Goal: Find specific page/section: Find specific page/section

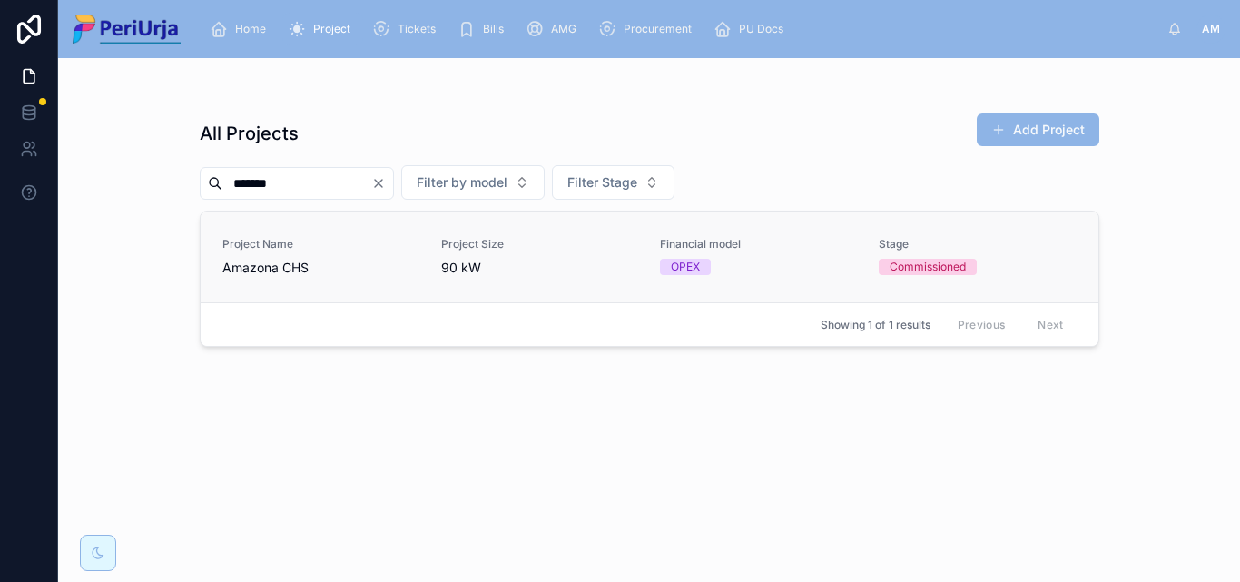
type input "*******"
click at [262, 261] on span "Amazona CHS" at bounding box center [320, 268] width 197 height 18
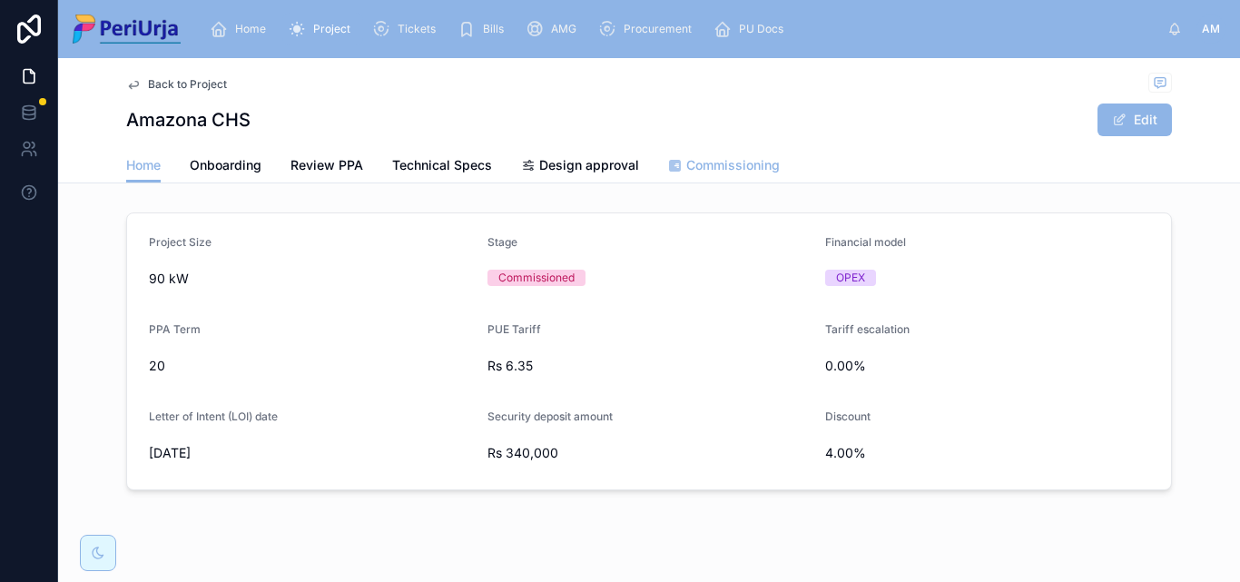
click at [709, 162] on span "Commissioning" at bounding box center [734, 165] width 94 height 18
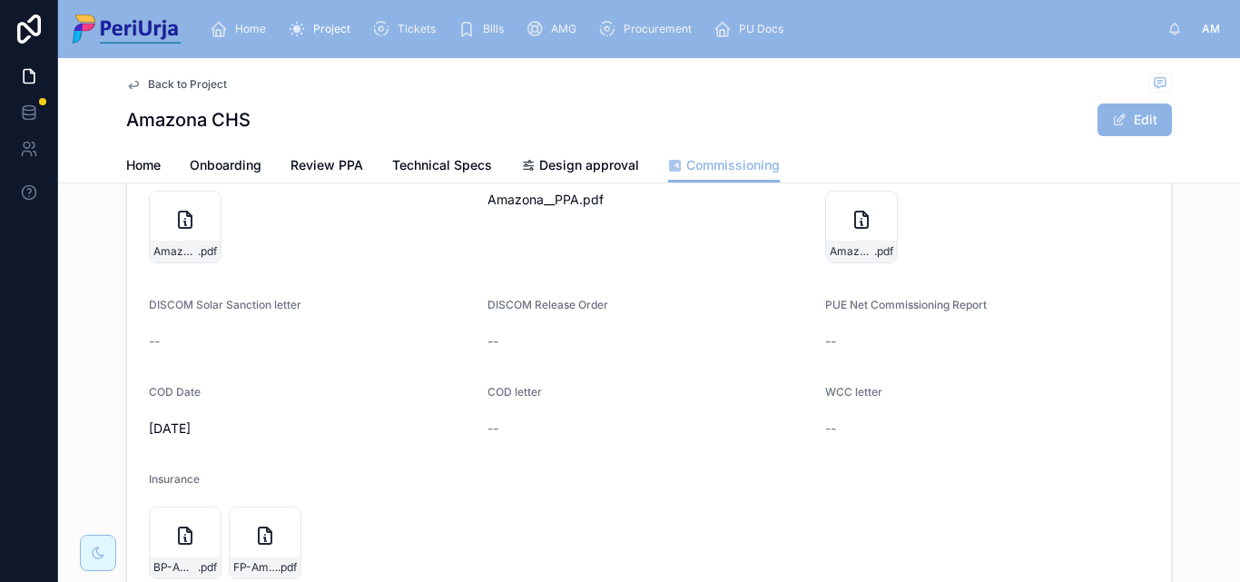
scroll to position [114, 0]
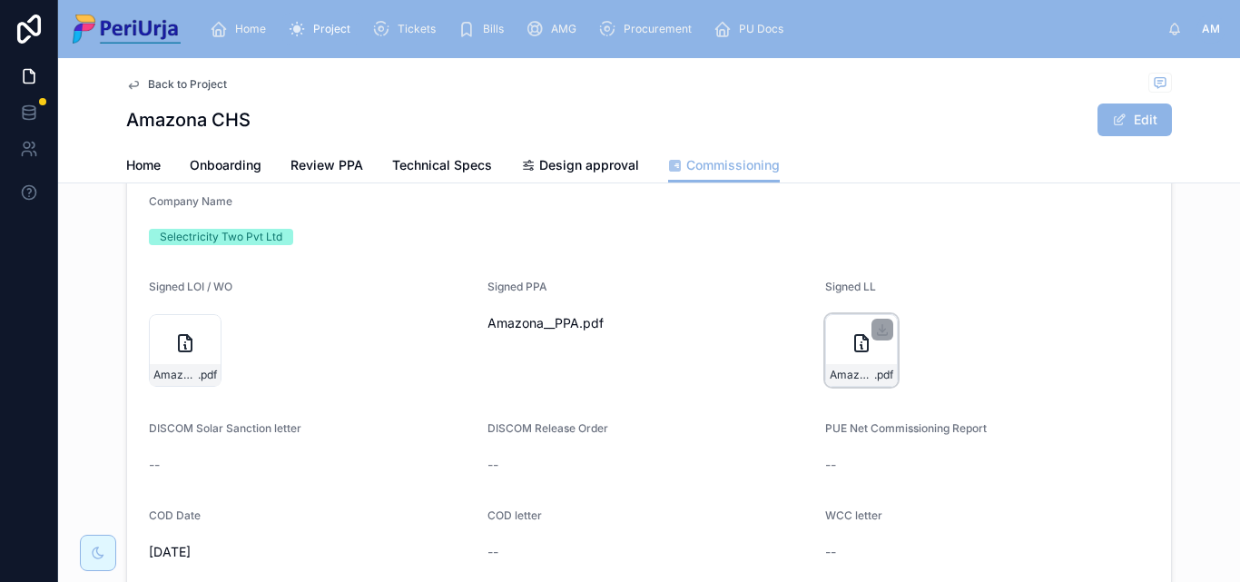
click at [873, 349] on div "Amazona_LL .pdf" at bounding box center [861, 350] width 73 height 73
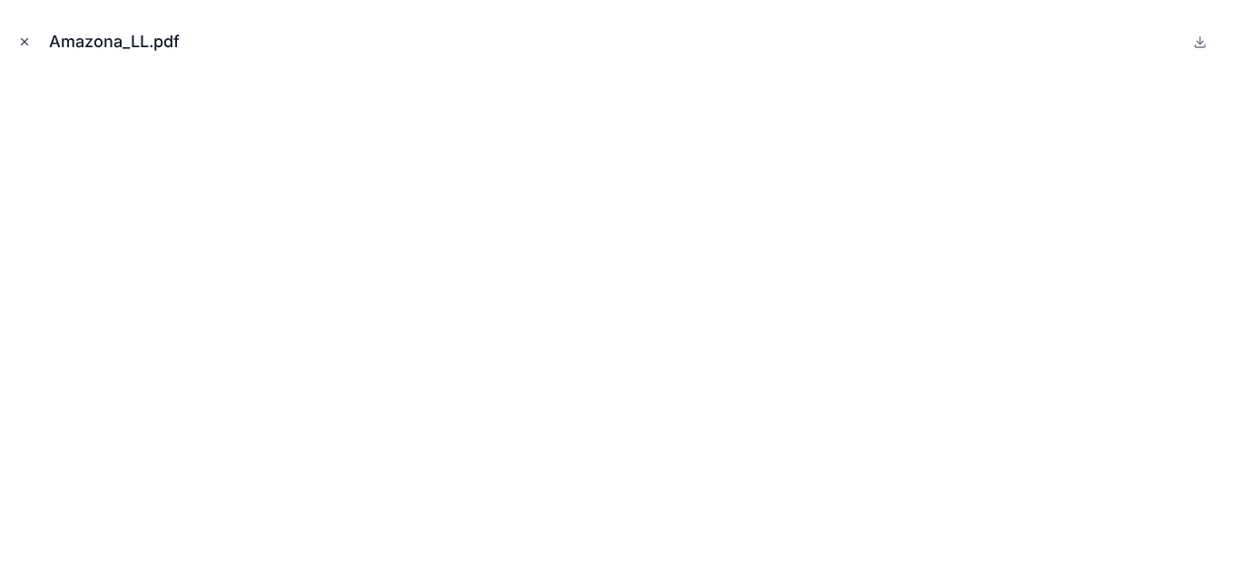
click at [21, 40] on icon "Close modal" at bounding box center [24, 41] width 13 height 13
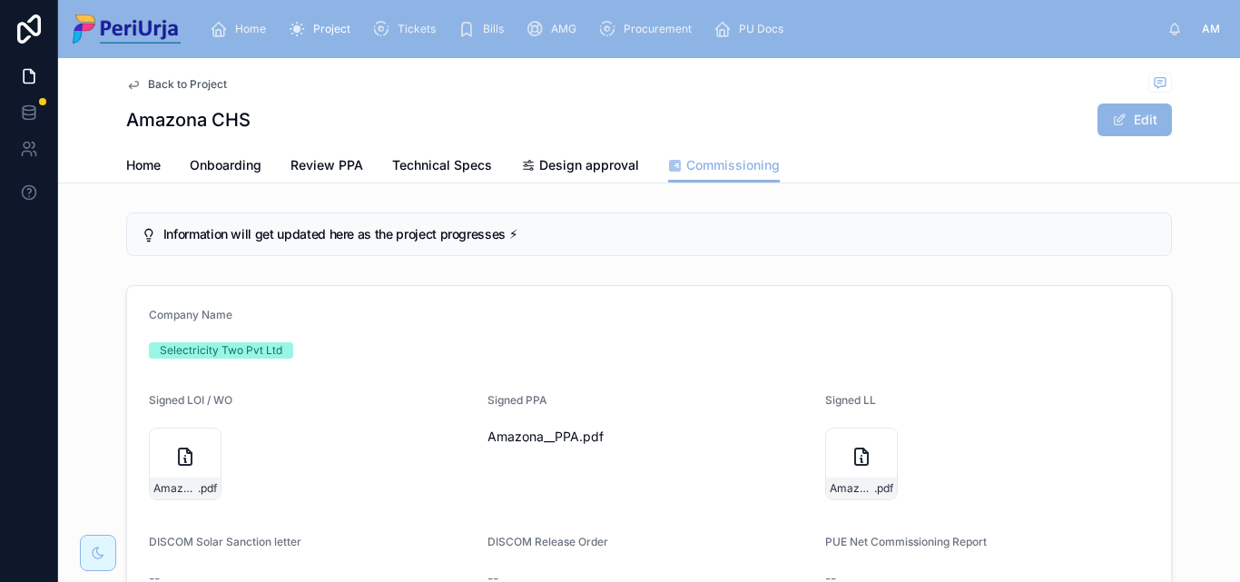
click at [239, 23] on span "Home" at bounding box center [250, 29] width 31 height 15
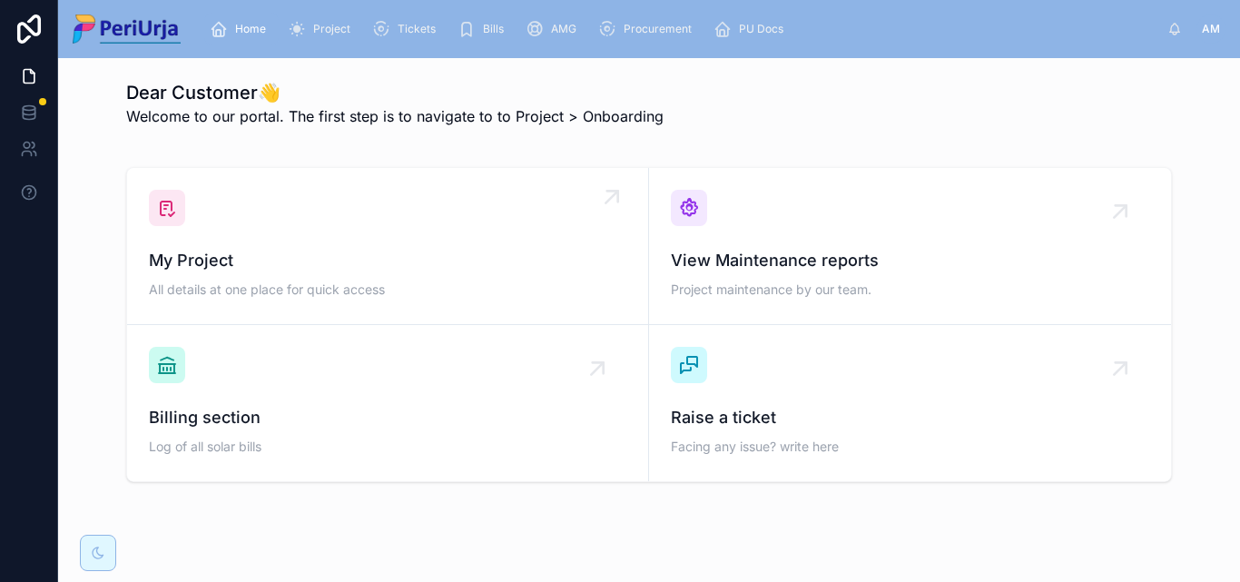
click at [268, 231] on div "My Project All details at one place for quick access" at bounding box center [388, 246] width 478 height 113
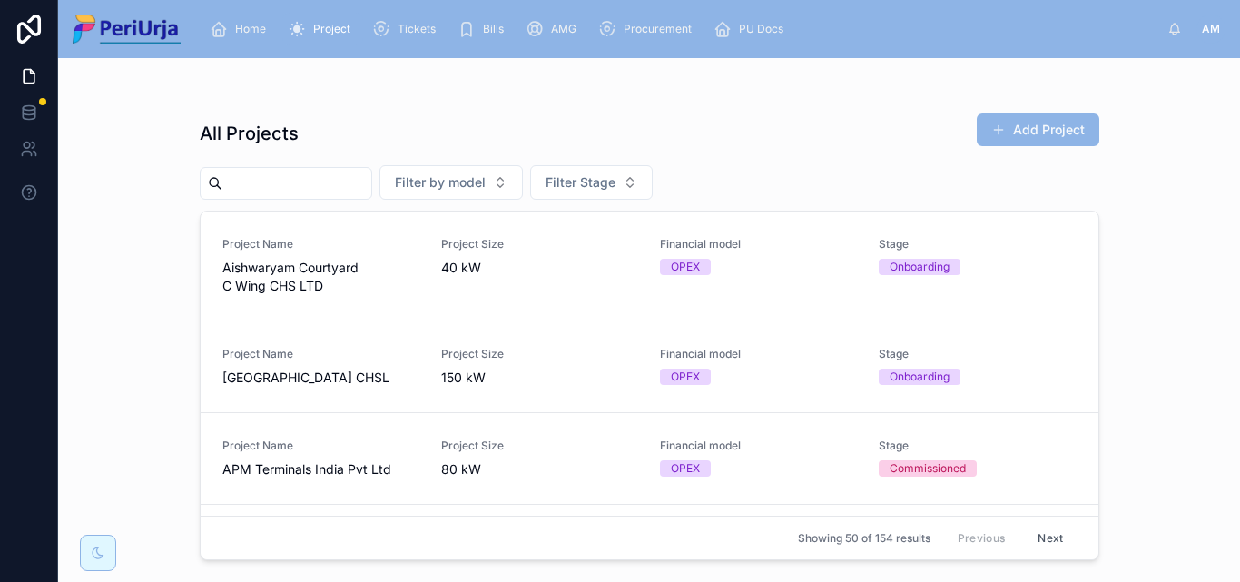
click at [237, 185] on input "text" at bounding box center [296, 183] width 149 height 25
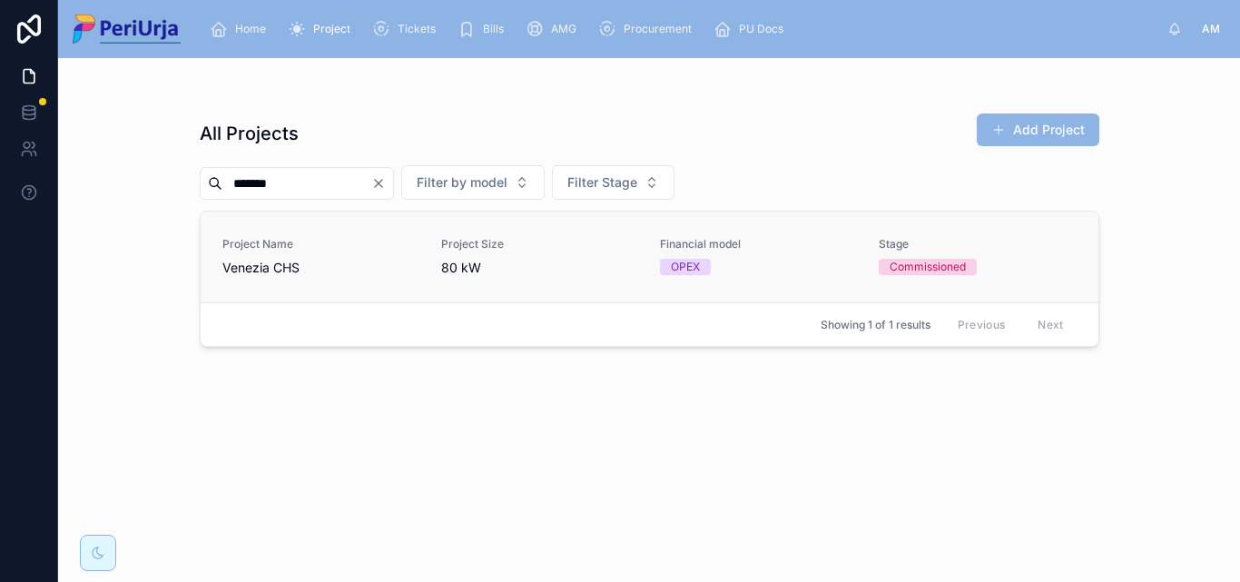
type input "*******"
click at [298, 255] on div "Project Name [GEOGRAPHIC_DATA] CHS" at bounding box center [320, 257] width 197 height 40
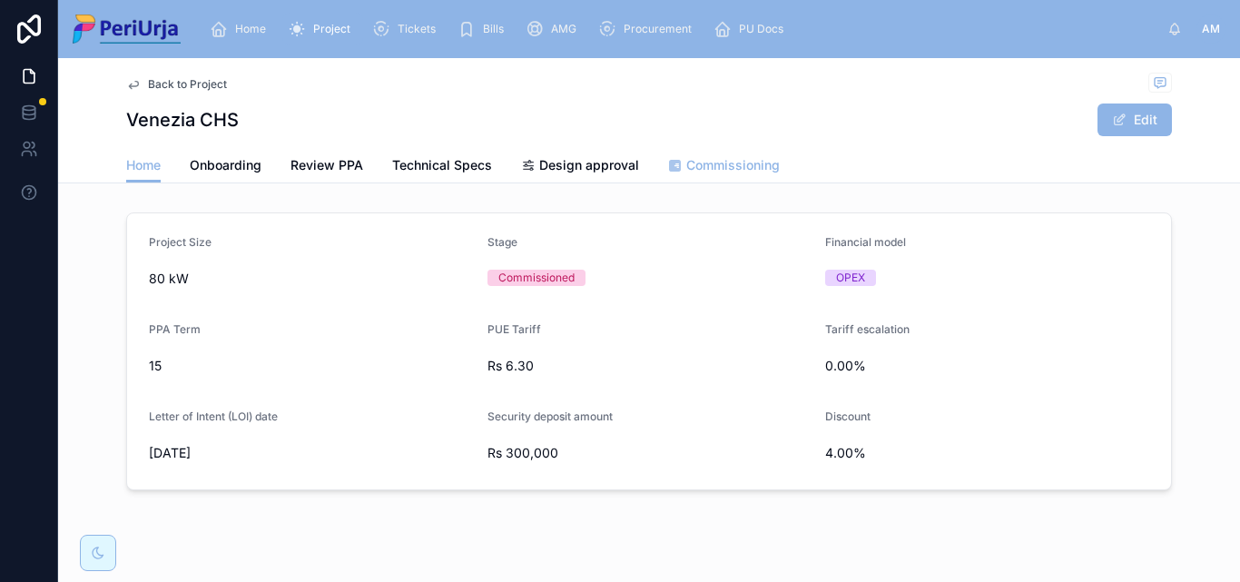
click at [697, 162] on span "Commissioning" at bounding box center [734, 165] width 94 height 18
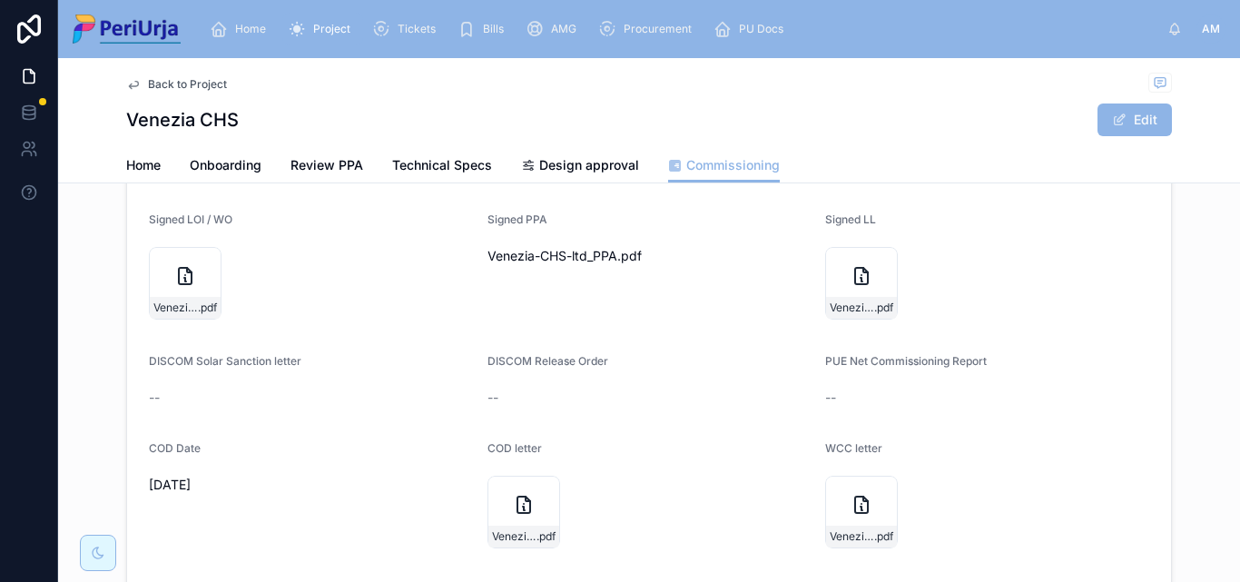
scroll to position [182, 0]
click at [841, 267] on div "Venezia-CHS-ltd_LL .pdf" at bounding box center [861, 282] width 73 height 73
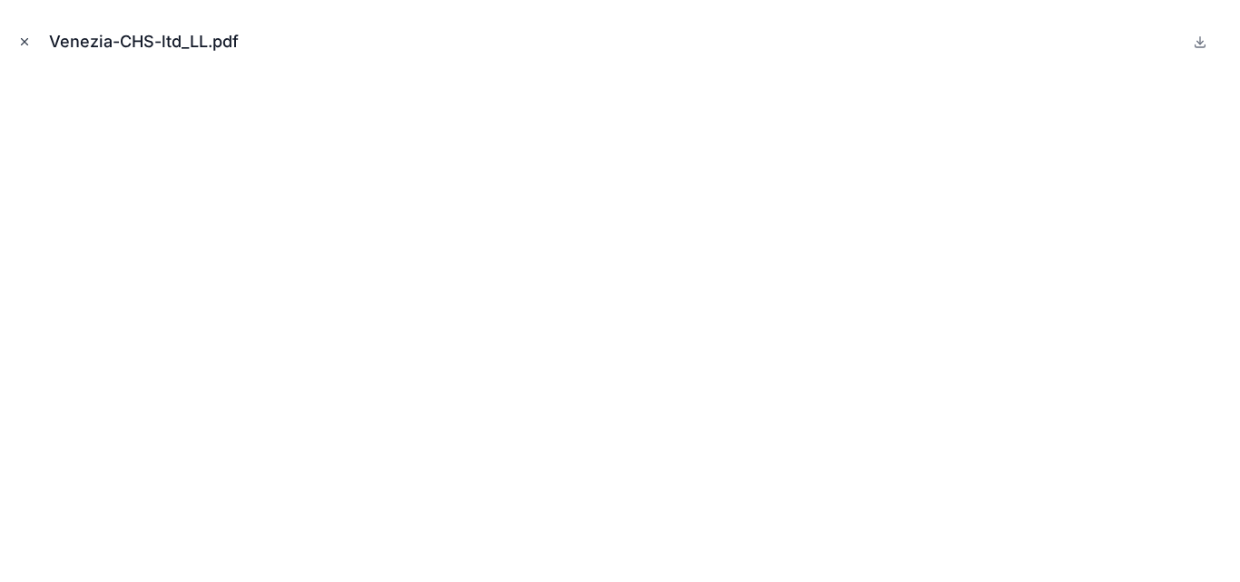
click at [32, 39] on button "Close modal" at bounding box center [25, 42] width 20 height 20
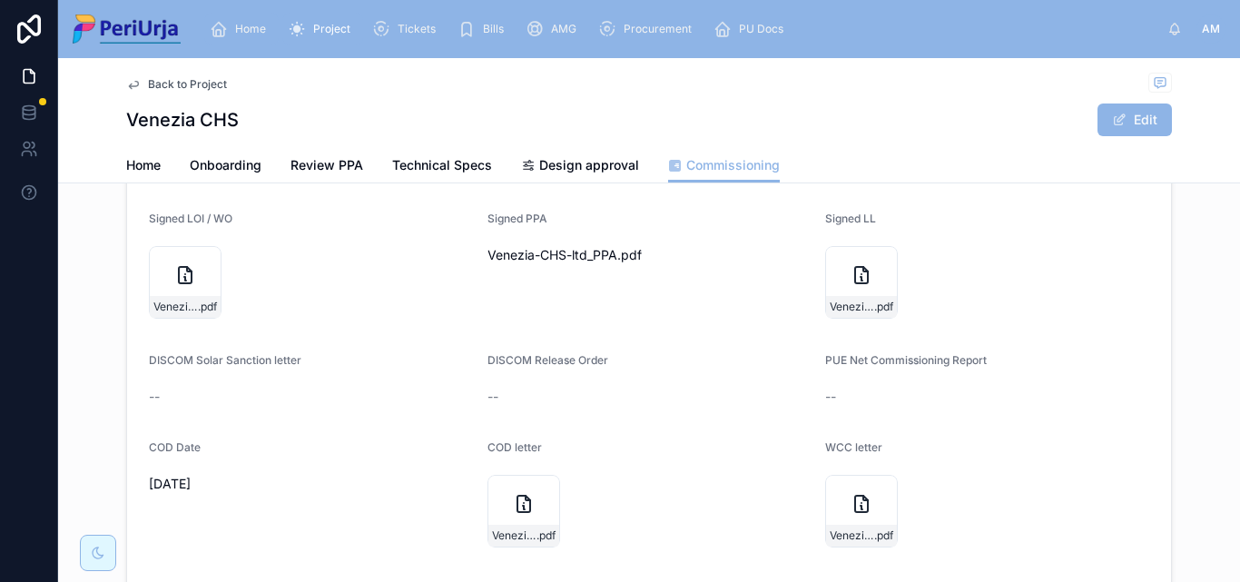
click at [237, 26] on span "Home" at bounding box center [250, 29] width 31 height 15
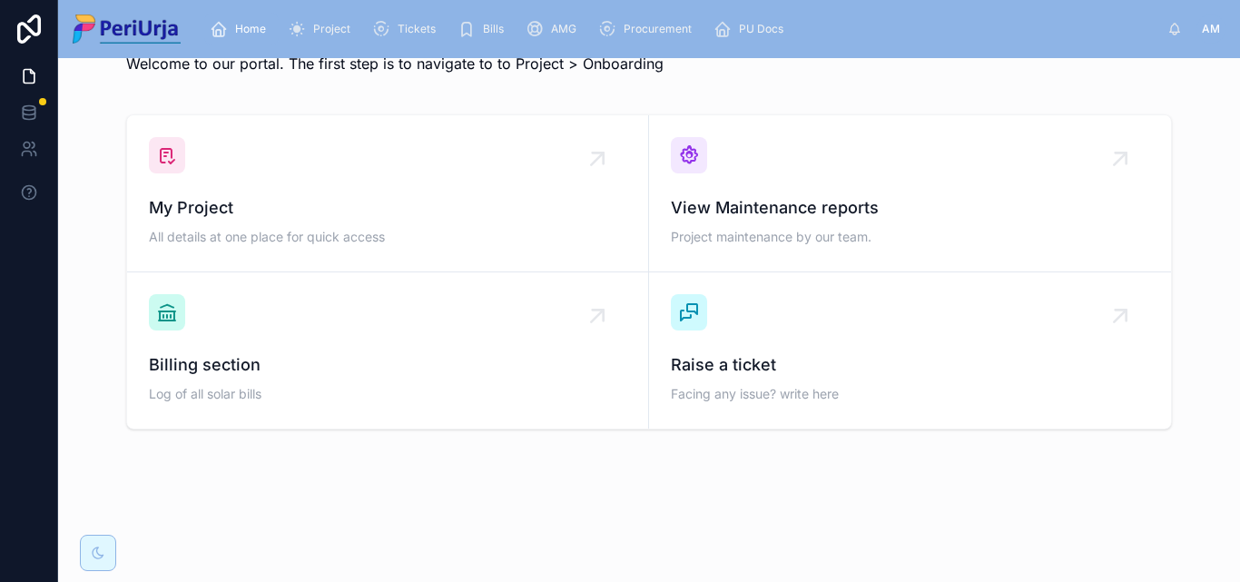
scroll to position [53, 0]
click at [245, 203] on span "My Project" at bounding box center [388, 207] width 478 height 25
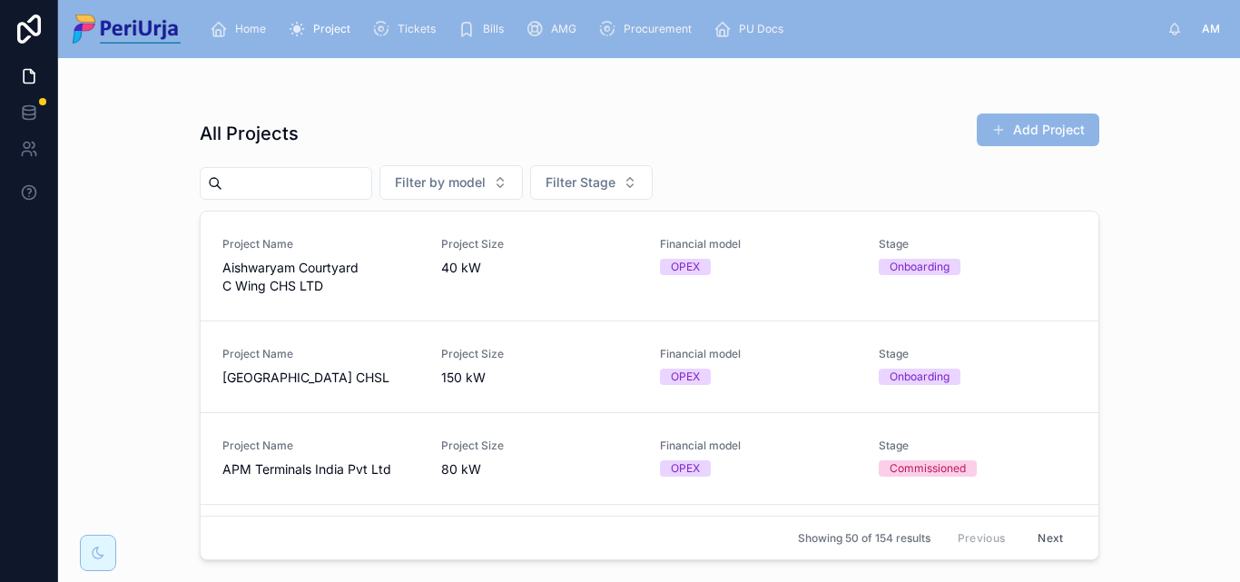
click at [244, 186] on input "text" at bounding box center [296, 183] width 149 height 25
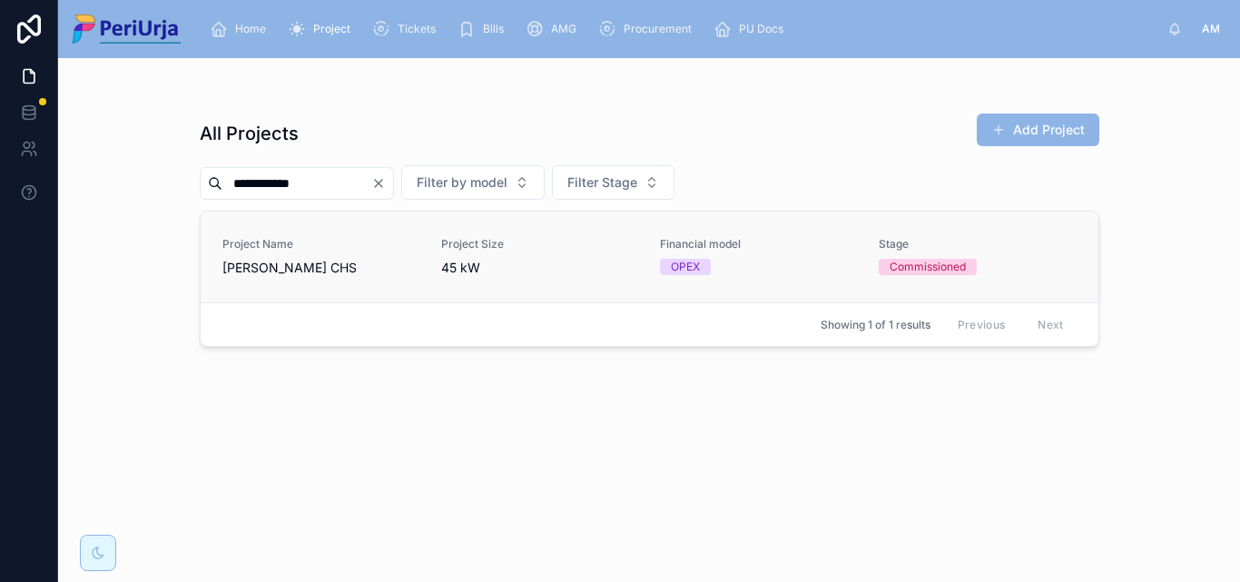
type input "**********"
click at [321, 236] on link "Project Name [PERSON_NAME] CHS Project Size 45 kW Financial model OPEX Stage Co…" at bounding box center [650, 257] width 898 height 91
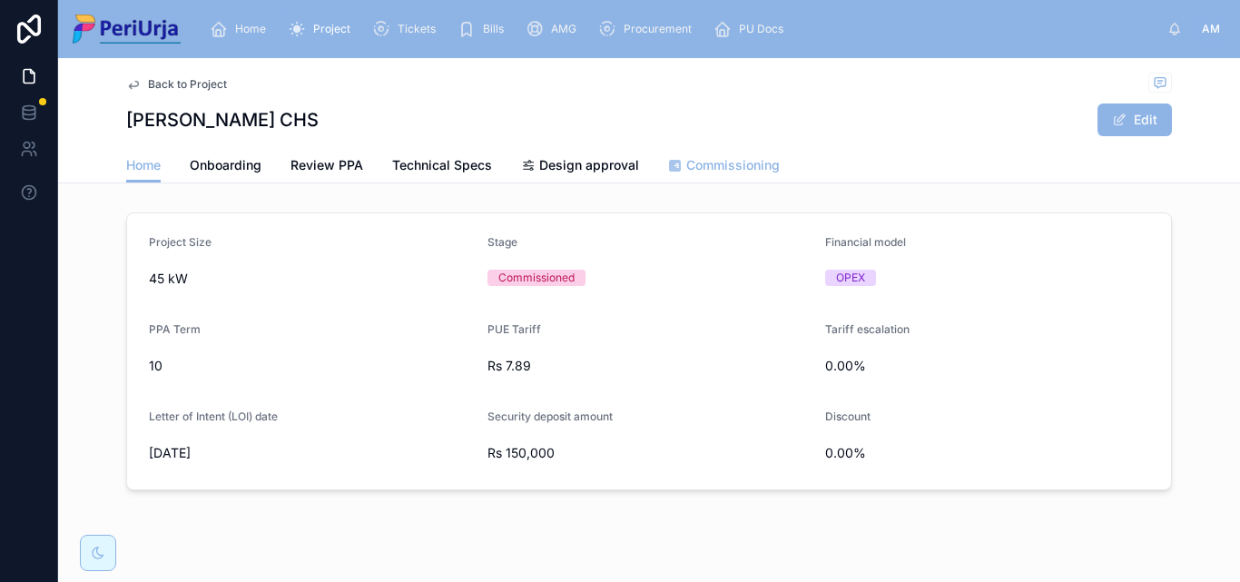
click at [735, 163] on span "Commissioning" at bounding box center [734, 165] width 94 height 18
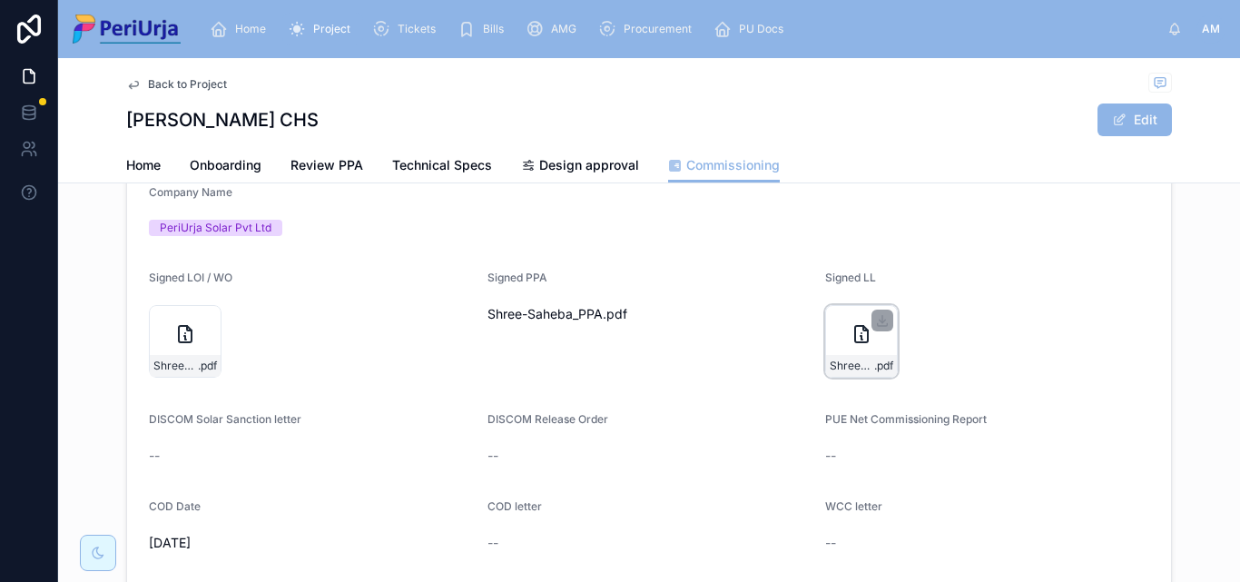
scroll to position [91, 0]
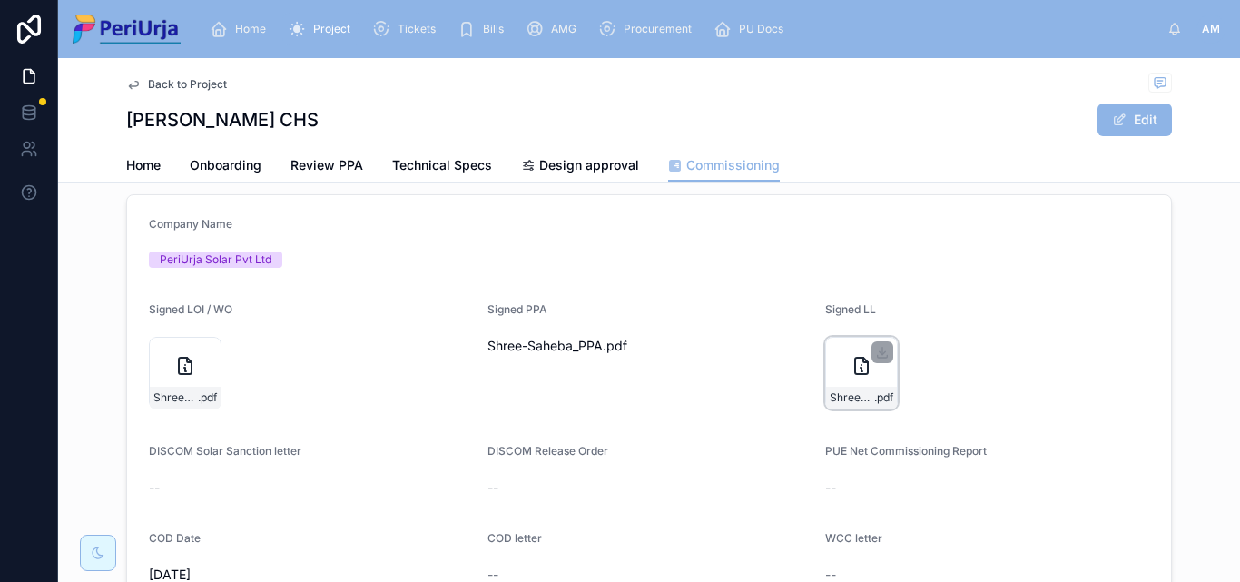
click at [872, 357] on div at bounding box center [883, 352] width 22 height 22
click at [856, 353] on div "Shree-Saheba_LL .pdf" at bounding box center [861, 373] width 73 height 73
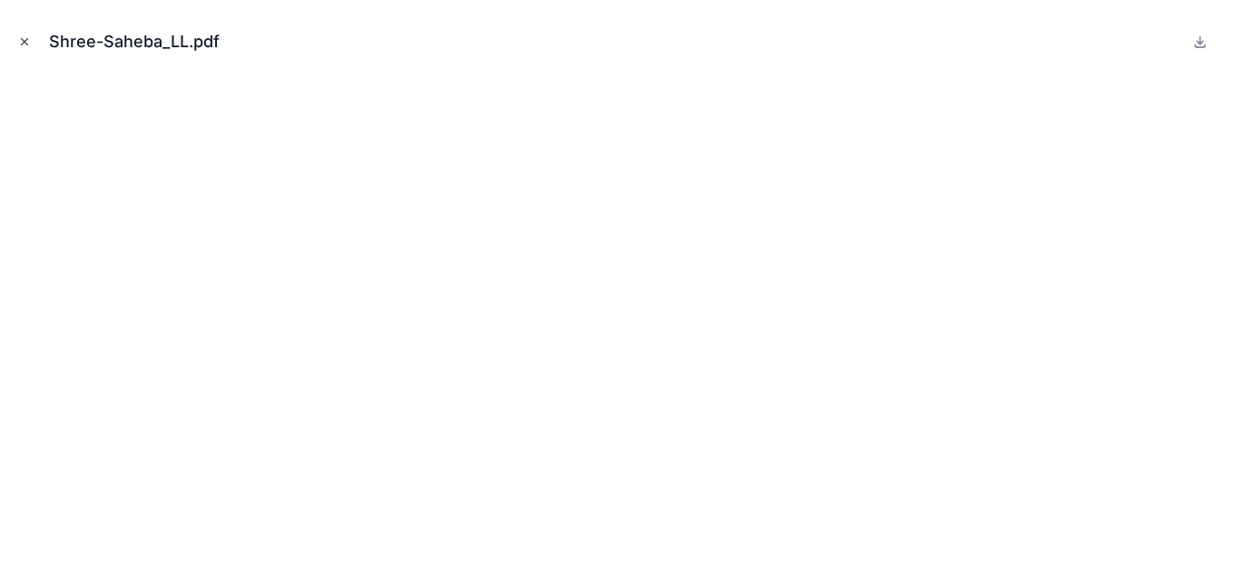
click at [28, 41] on icon "Close modal" at bounding box center [24, 41] width 13 height 13
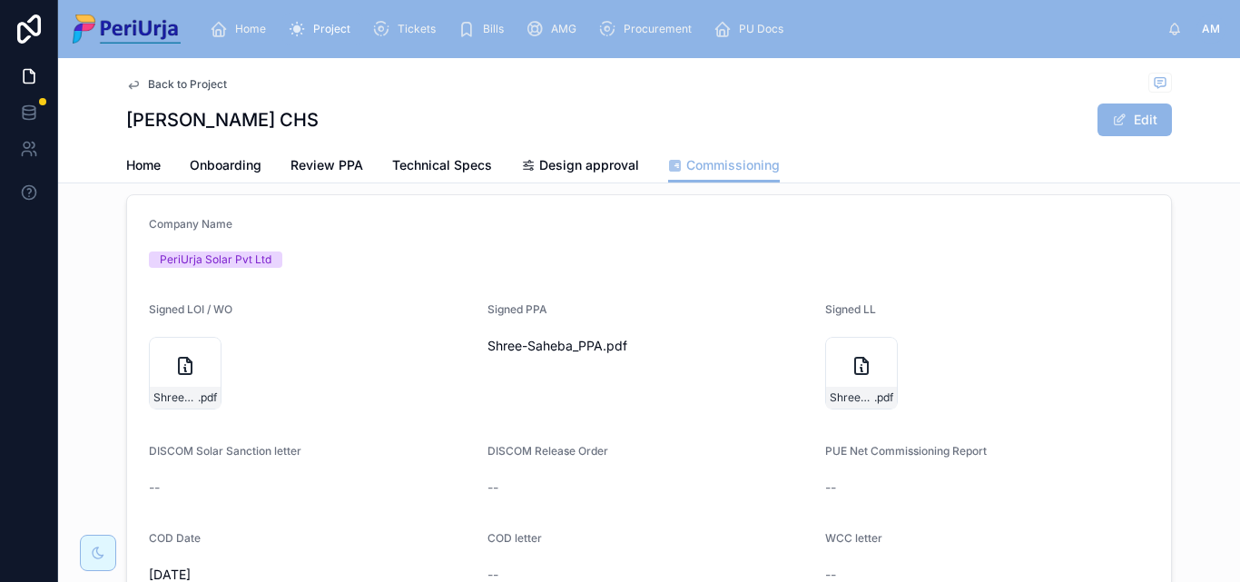
click at [242, 11] on div "Home Project Tickets Bills AMG Procurement PU Docs" at bounding box center [681, 29] width 973 height 40
click at [249, 25] on span "Home" at bounding box center [250, 29] width 31 height 15
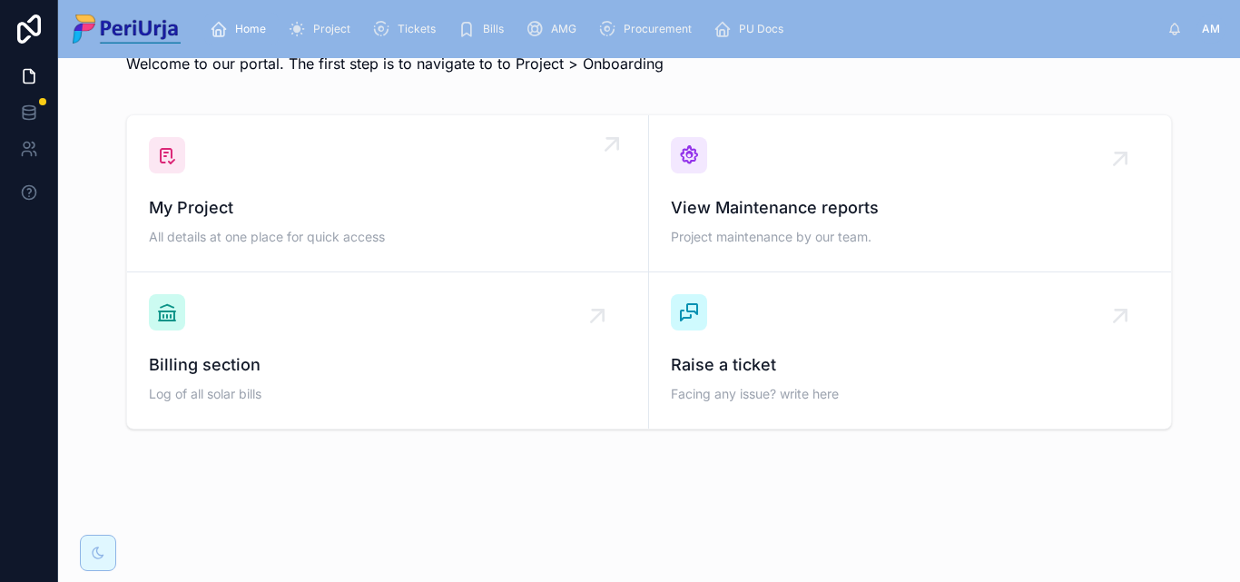
scroll to position [53, 0]
click at [266, 221] on div "My Project All details at one place for quick access" at bounding box center [388, 222] width 478 height 54
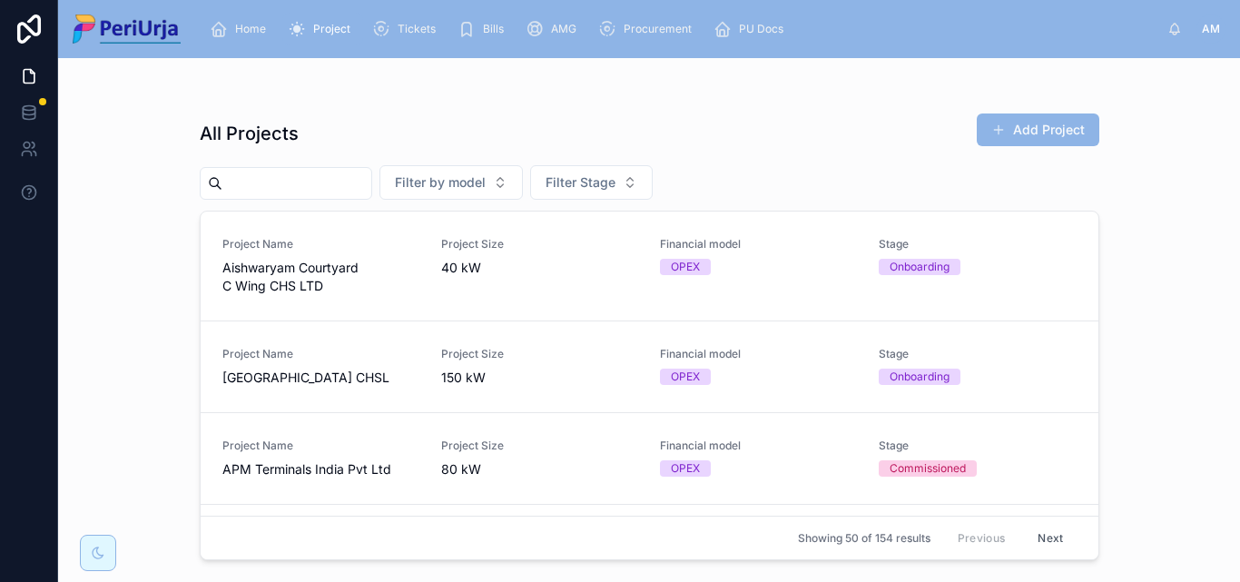
click at [242, 174] on input "text" at bounding box center [296, 183] width 149 height 25
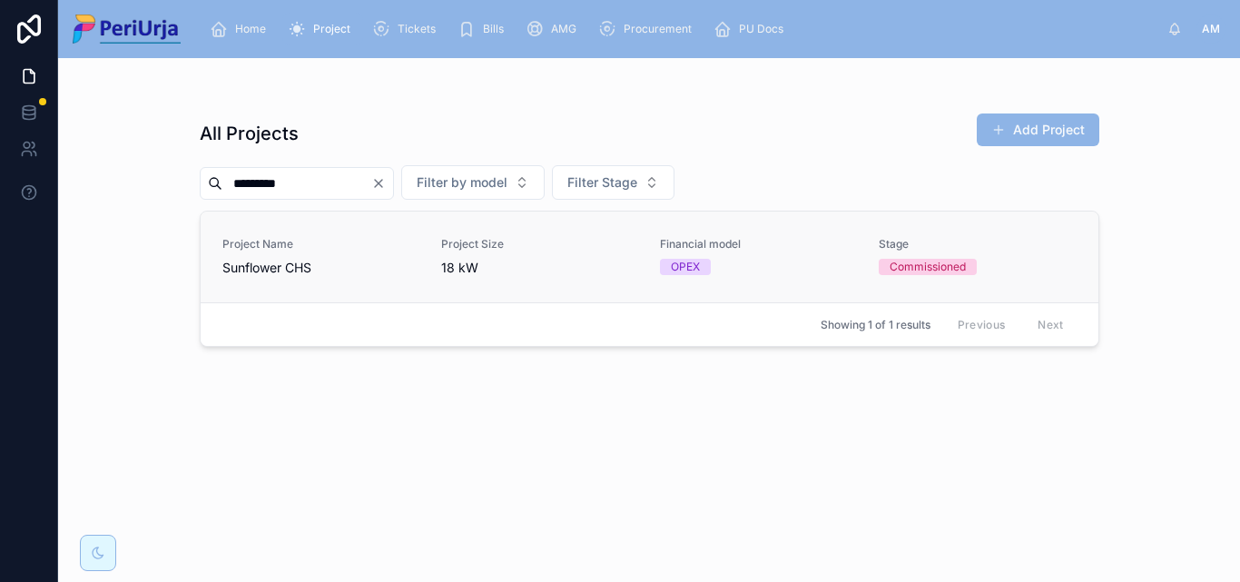
type input "*********"
click at [275, 254] on div "Project Name Sunflower CHS" at bounding box center [320, 257] width 197 height 40
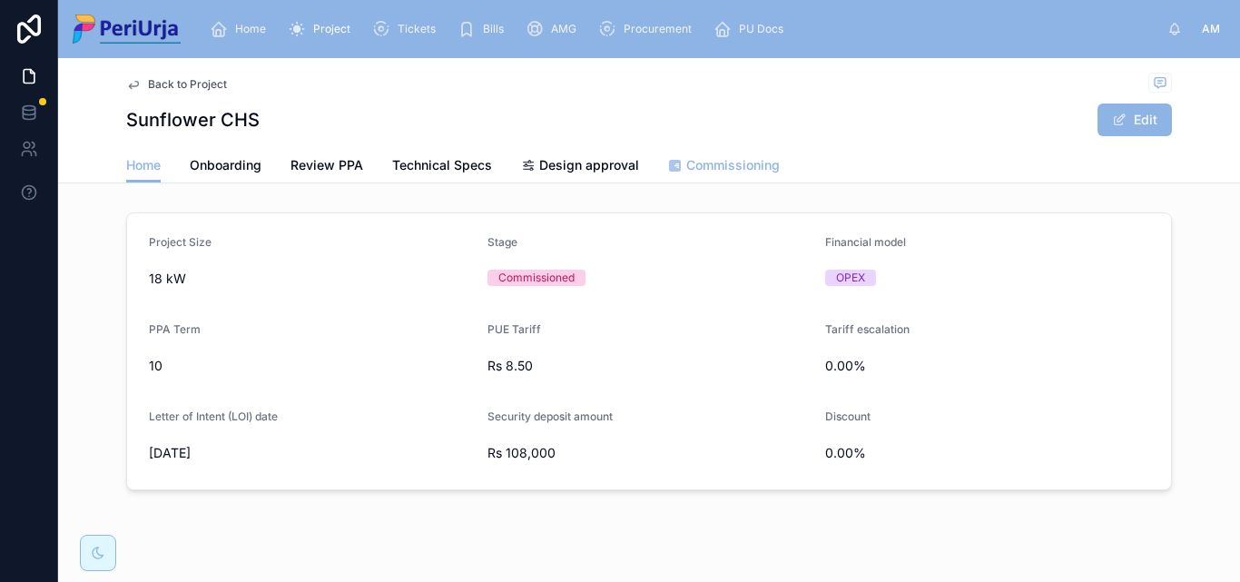
click at [717, 164] on span "Commissioning" at bounding box center [734, 165] width 94 height 18
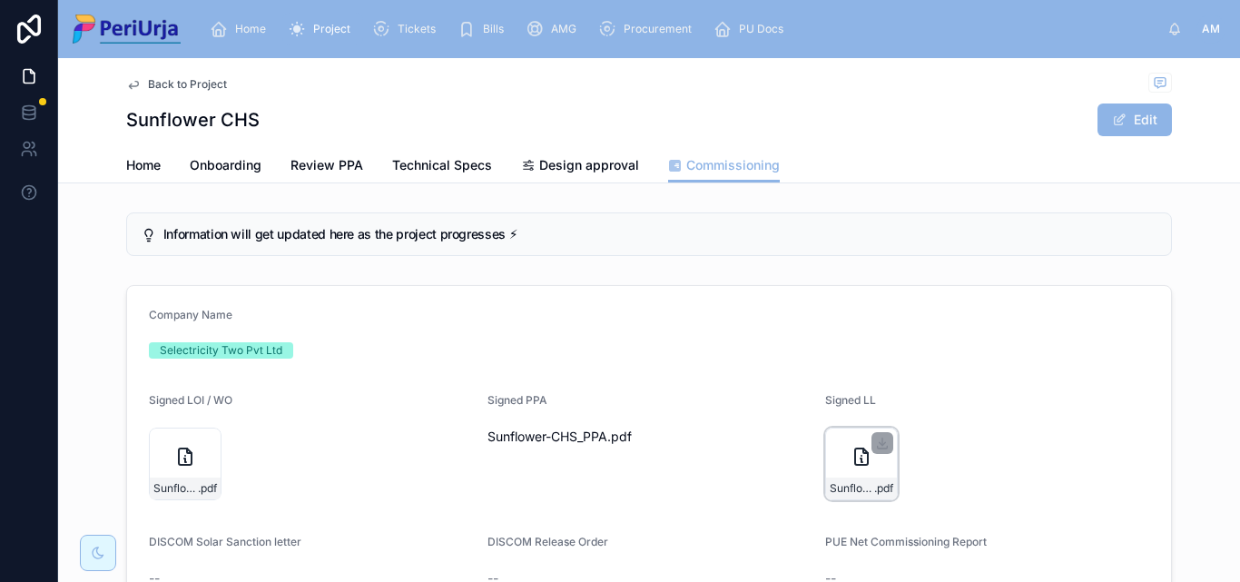
click at [855, 450] on icon at bounding box center [861, 457] width 13 height 16
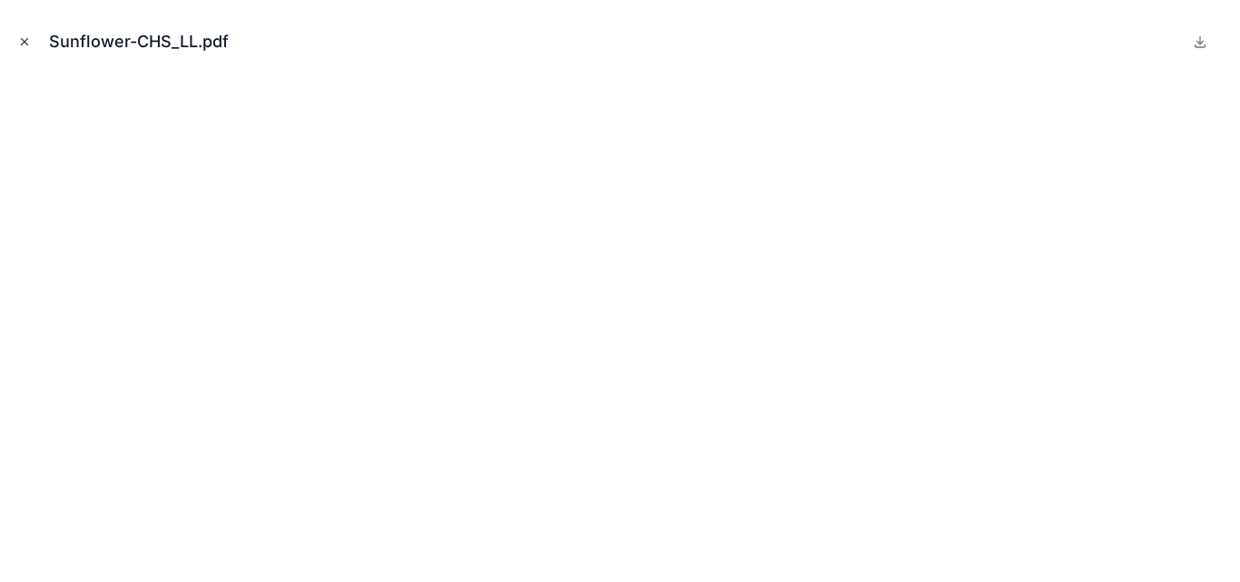
click at [25, 44] on icon "Close modal" at bounding box center [24, 41] width 13 height 13
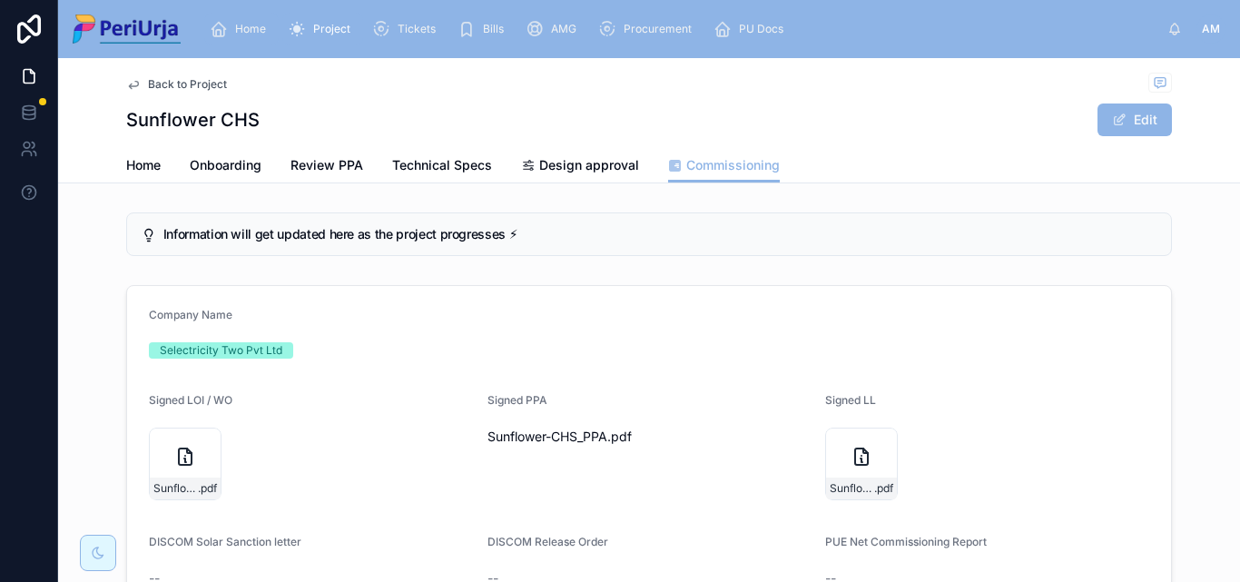
click at [243, 26] on span "Home" at bounding box center [250, 29] width 31 height 15
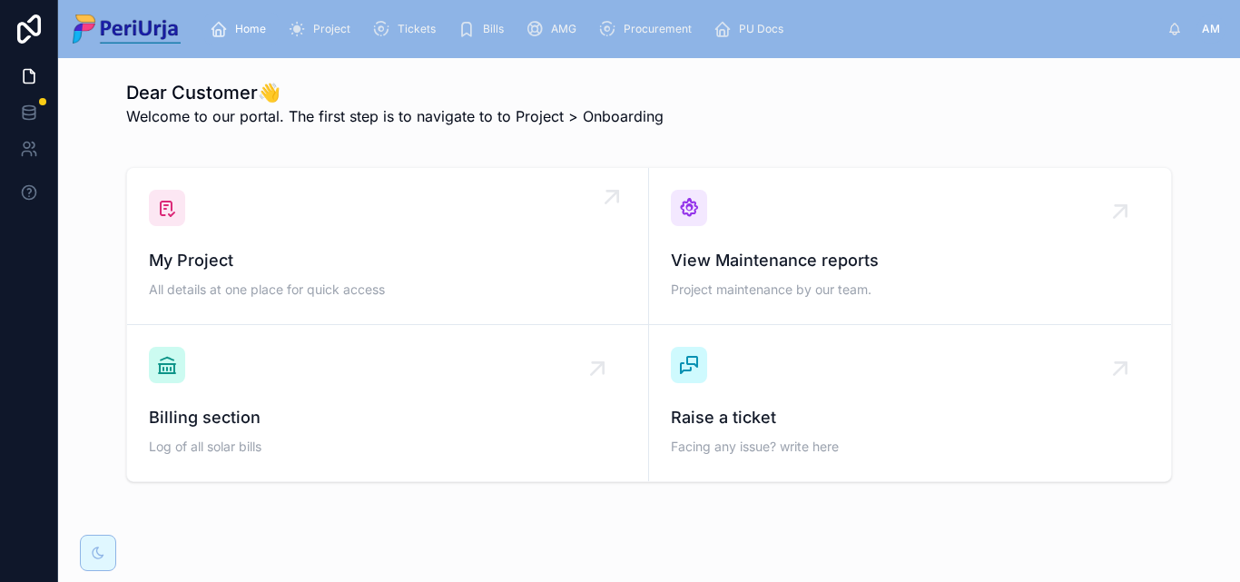
click at [270, 222] on div "My Project All details at one place for quick access" at bounding box center [388, 246] width 478 height 113
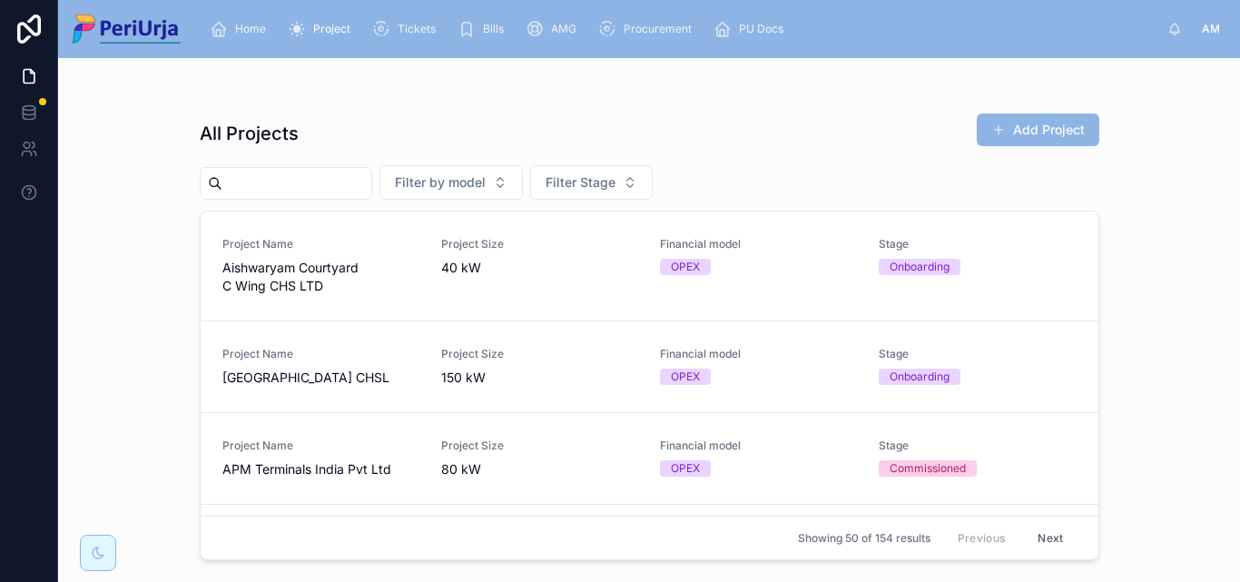
drag, startPoint x: 258, startPoint y: 187, endPoint x: 1148, endPoint y: 261, distance: 893.0
click at [259, 187] on input "text" at bounding box center [296, 183] width 149 height 25
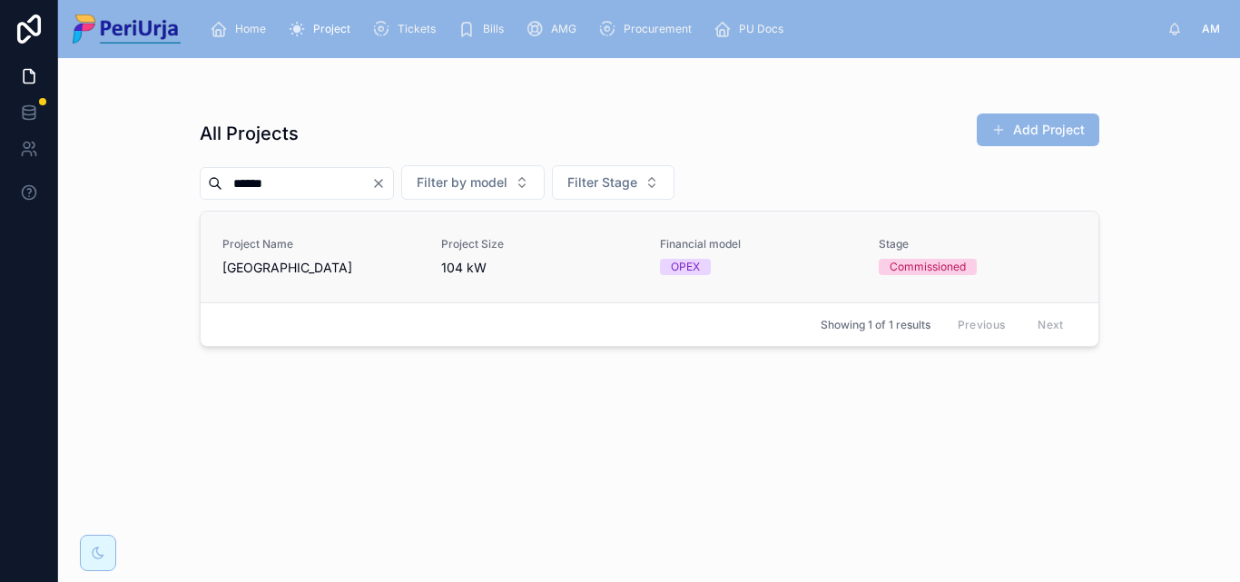
type input "******"
click at [283, 265] on span "[GEOGRAPHIC_DATA]" at bounding box center [320, 268] width 197 height 18
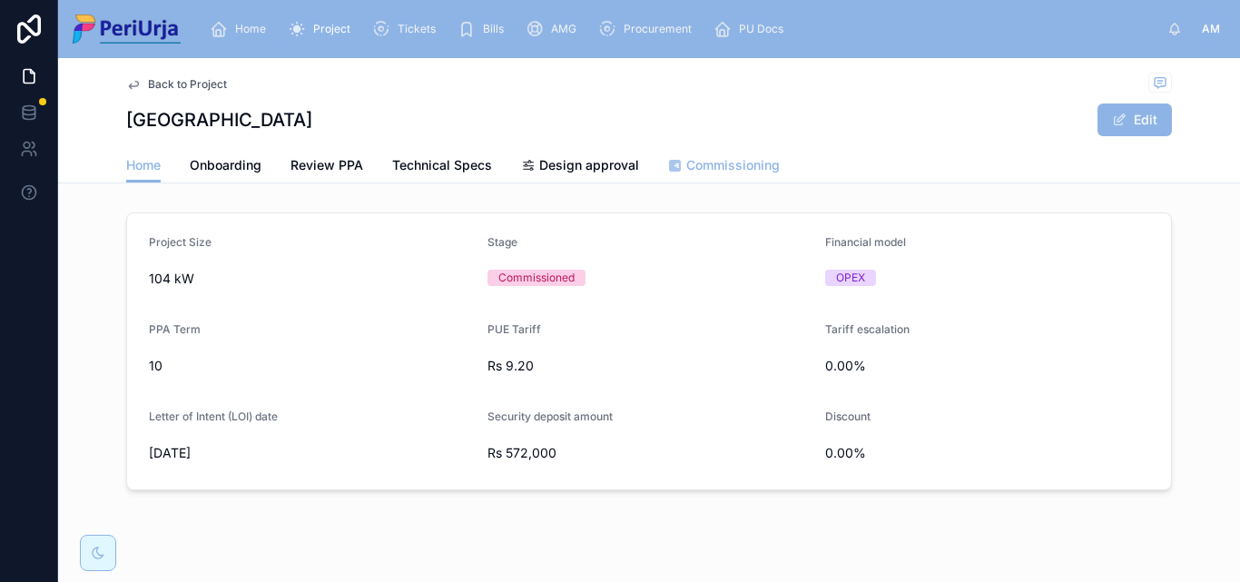
click at [706, 160] on span "Commissioning" at bounding box center [734, 165] width 94 height 18
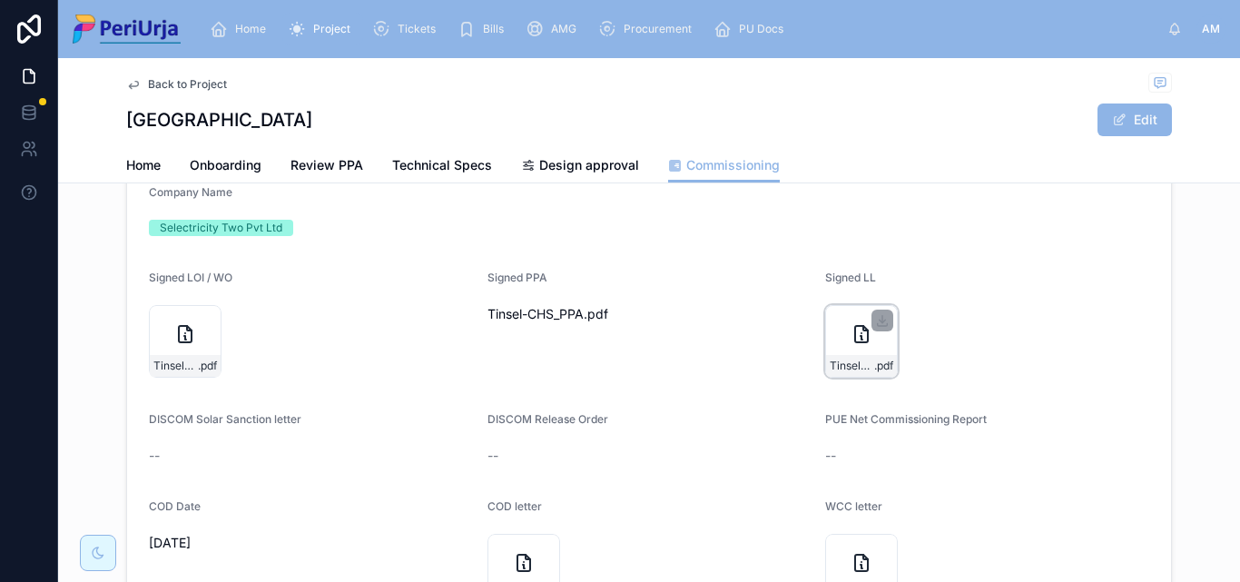
scroll to position [91, 0]
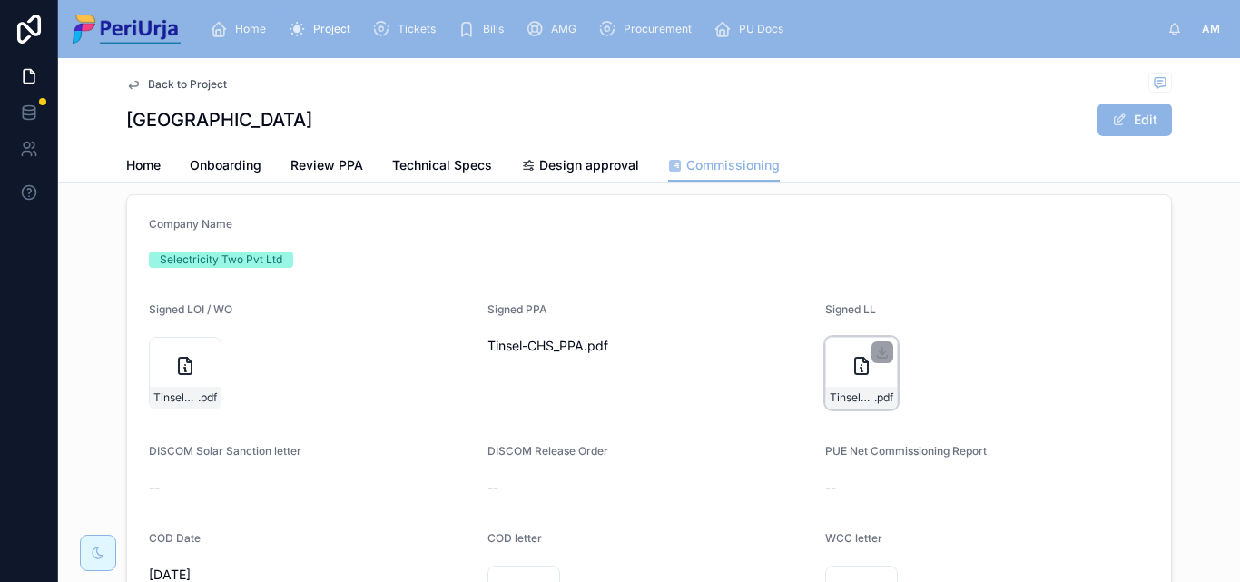
click at [861, 367] on icon at bounding box center [861, 366] width 13 height 16
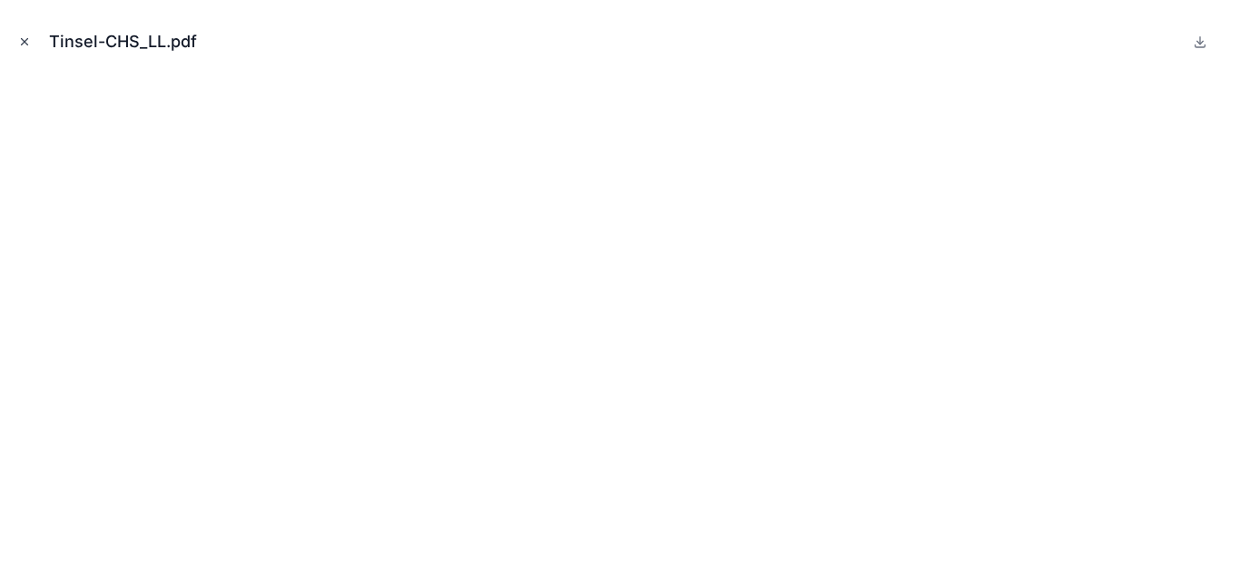
click at [32, 33] on button "Close modal" at bounding box center [25, 42] width 20 height 20
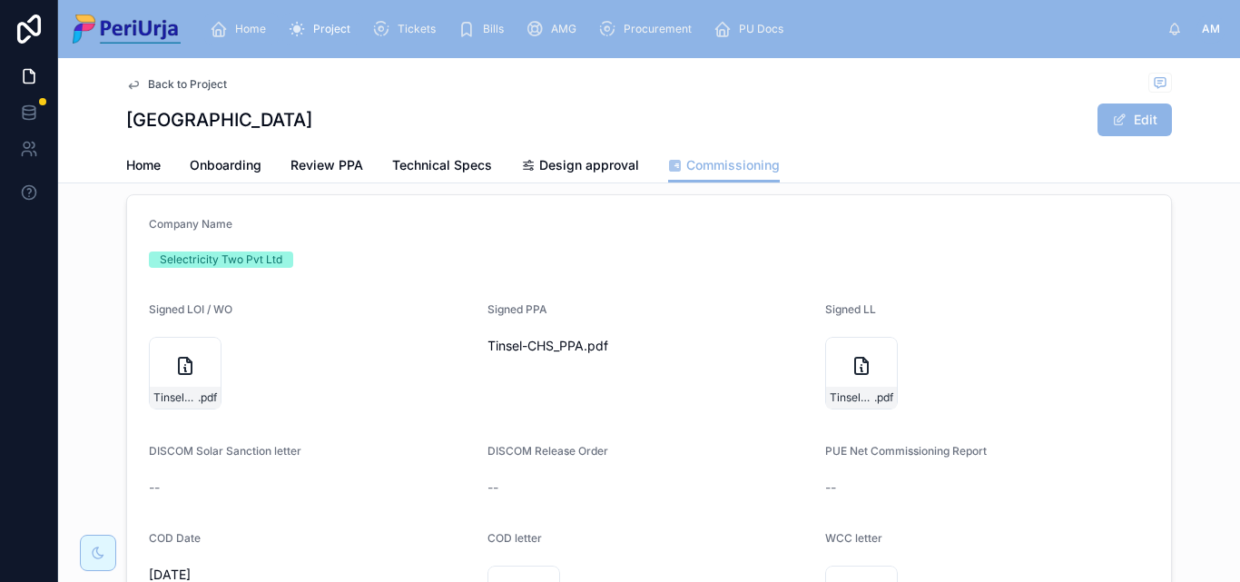
click at [250, 17] on div "Home" at bounding box center [242, 29] width 64 height 29
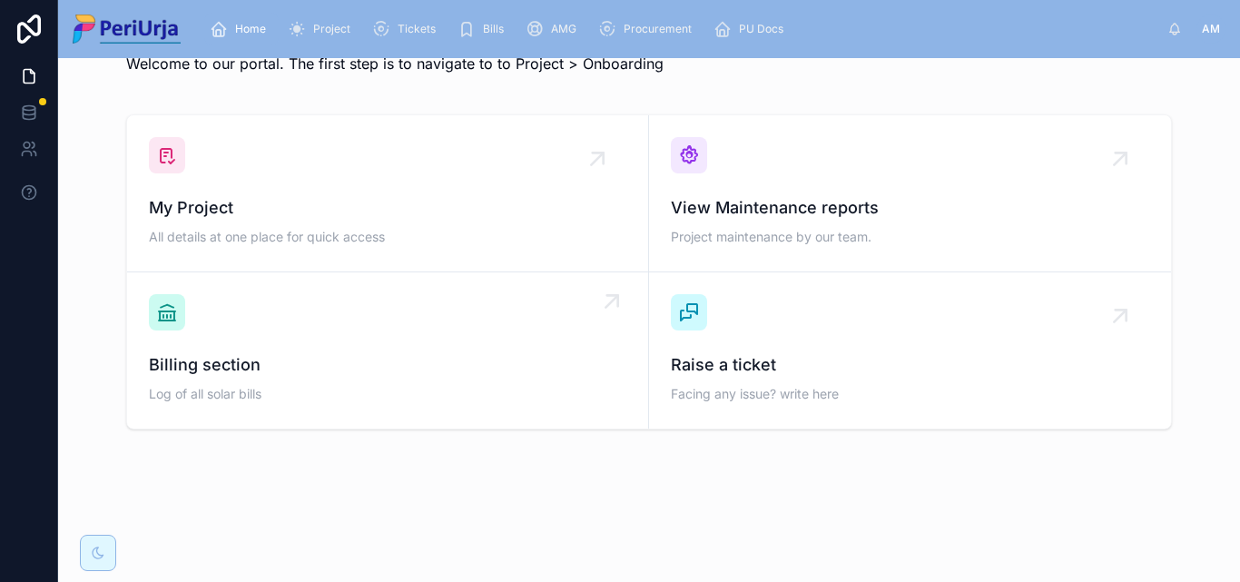
scroll to position [53, 0]
click at [306, 167] on div "My Project All details at one place for quick access" at bounding box center [388, 193] width 478 height 113
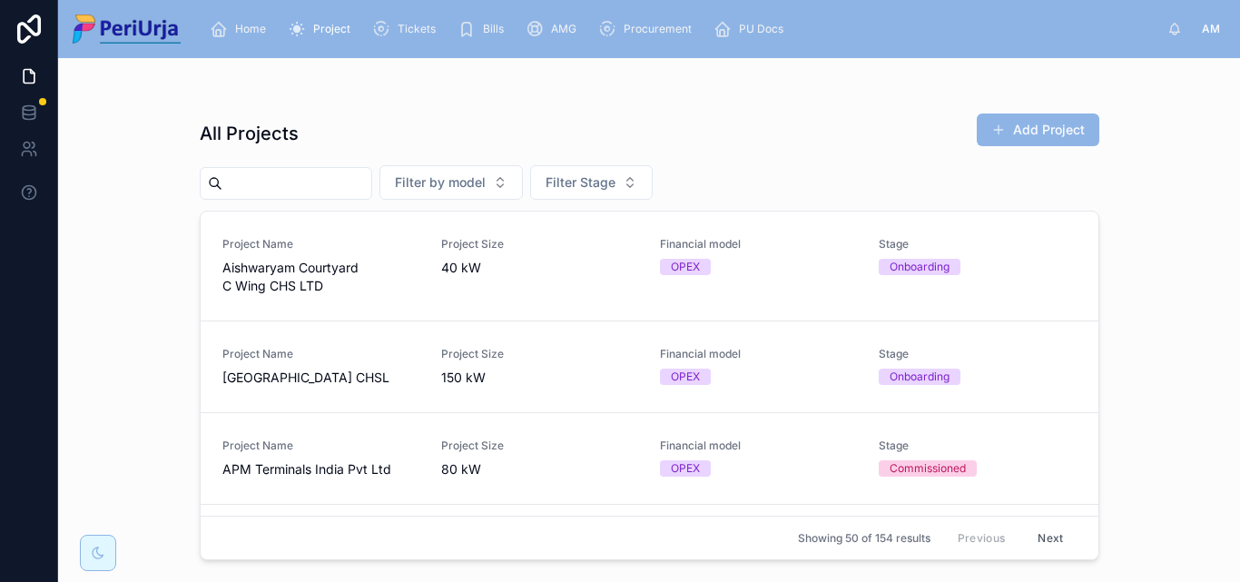
drag, startPoint x: 250, startPoint y: 183, endPoint x: 1240, endPoint y: 307, distance: 997.6
click at [252, 183] on input "text" at bounding box center [296, 183] width 149 height 25
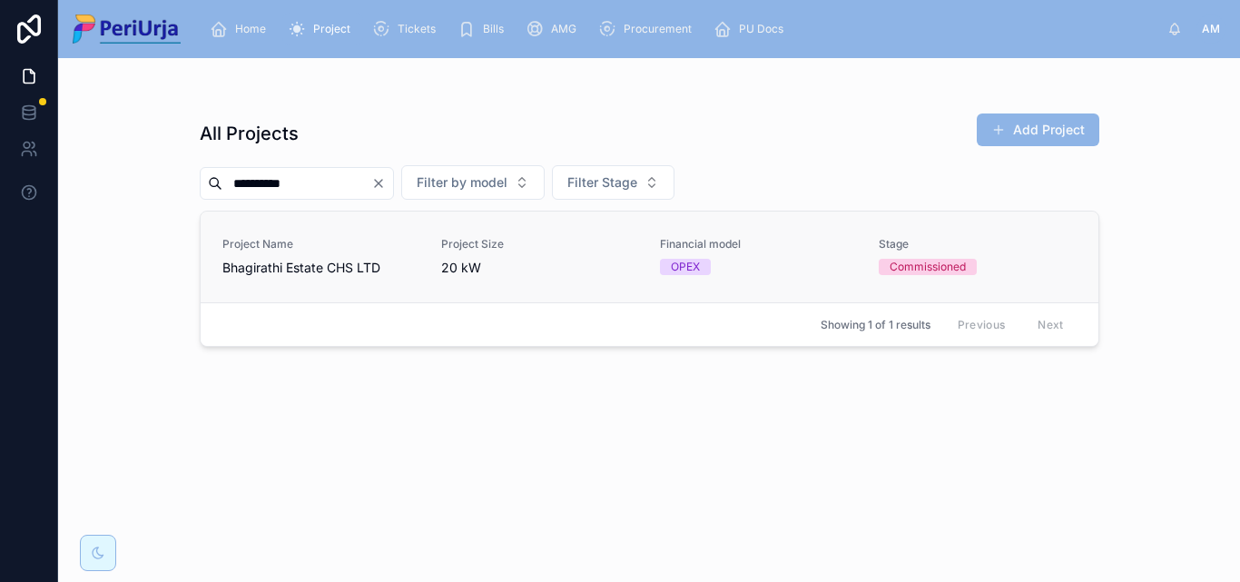
type input "**********"
click at [315, 252] on div "Project Name Bhagirathi Estate CHS LTD" at bounding box center [320, 257] width 197 height 40
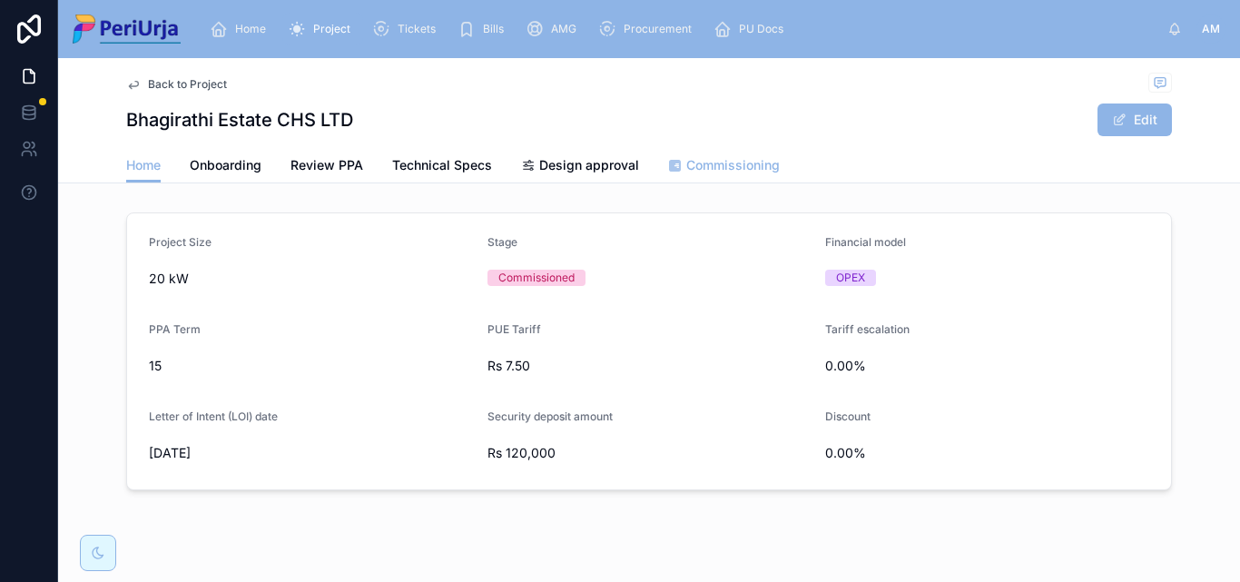
click at [711, 163] on span "Commissioning" at bounding box center [734, 165] width 94 height 18
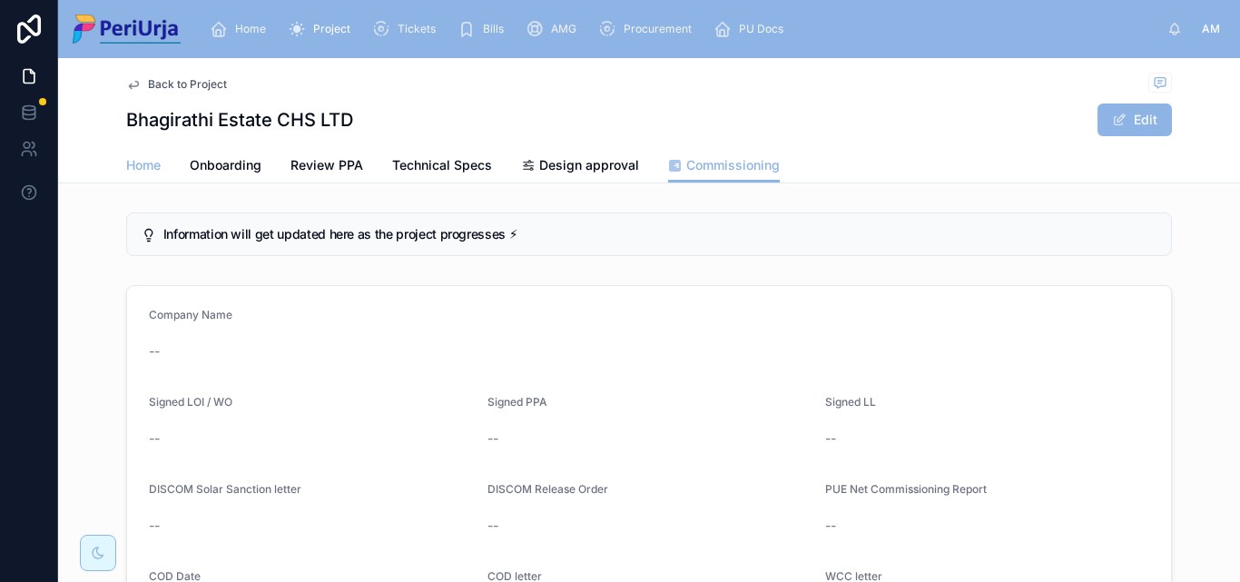
click at [135, 166] on span "Home" at bounding box center [143, 165] width 35 height 18
